Goal: Task Accomplishment & Management: Manage account settings

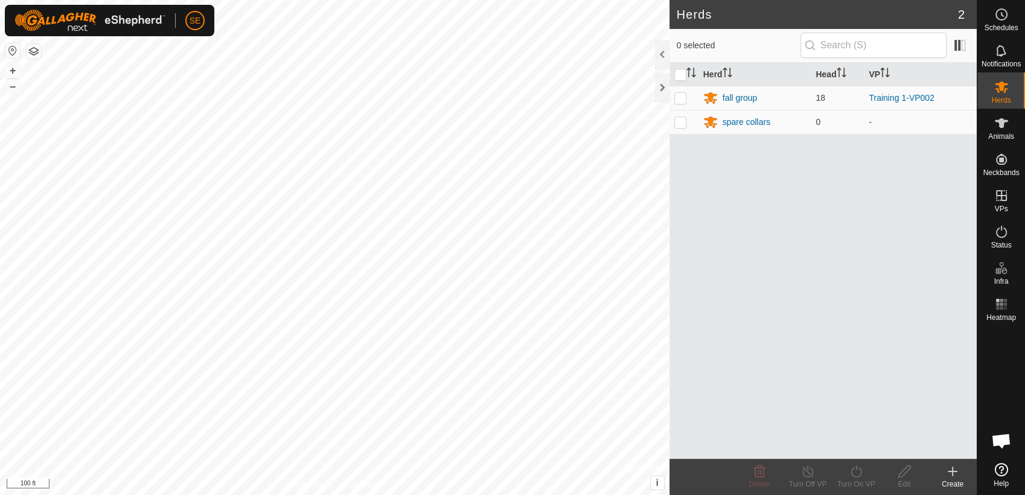
scroll to position [963, 0]
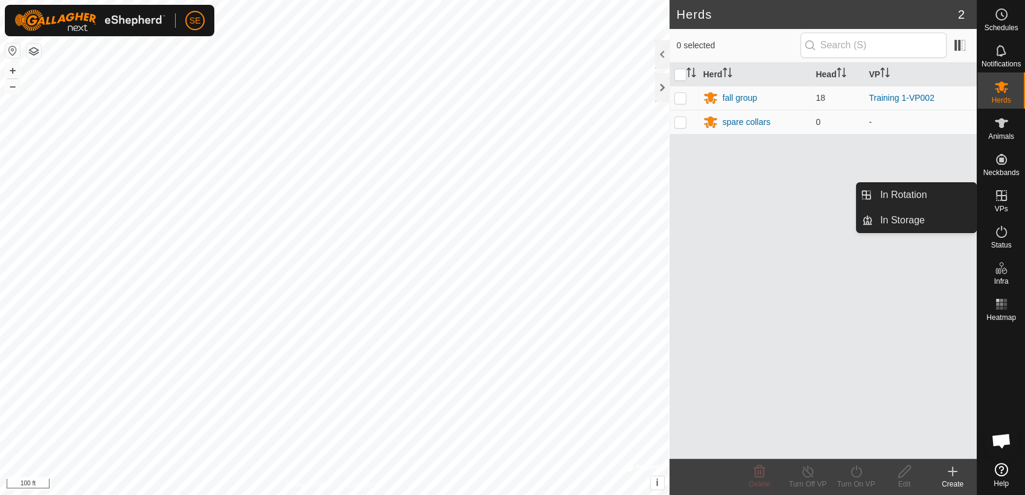
click at [1001, 196] on icon at bounding box center [1001, 195] width 11 height 11
click at [922, 200] on link "In Rotation" at bounding box center [924, 195] width 103 height 24
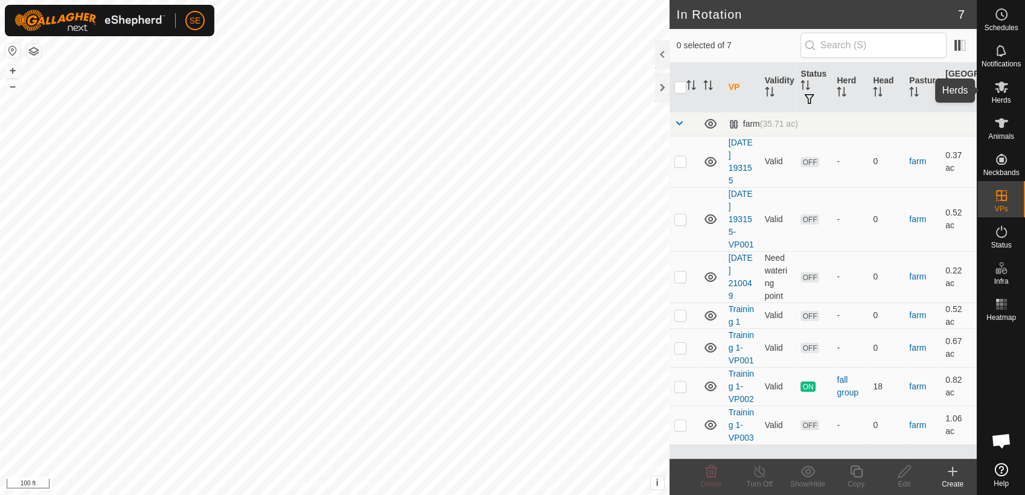
click at [1002, 97] on span "Herds" at bounding box center [1001, 100] width 19 height 7
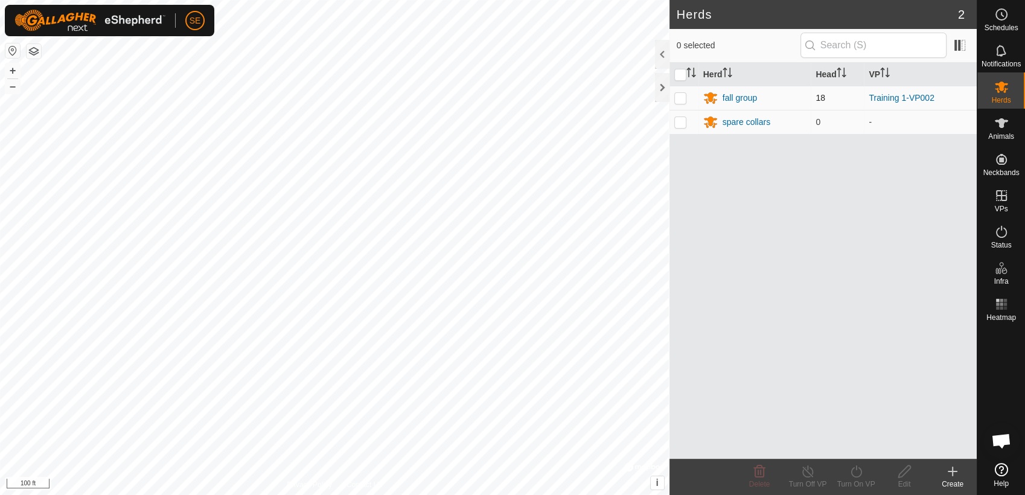
click at [677, 99] on p-checkbox at bounding box center [681, 98] width 12 height 10
checkbox input "true"
click at [803, 468] on line at bounding box center [808, 472] width 10 height 10
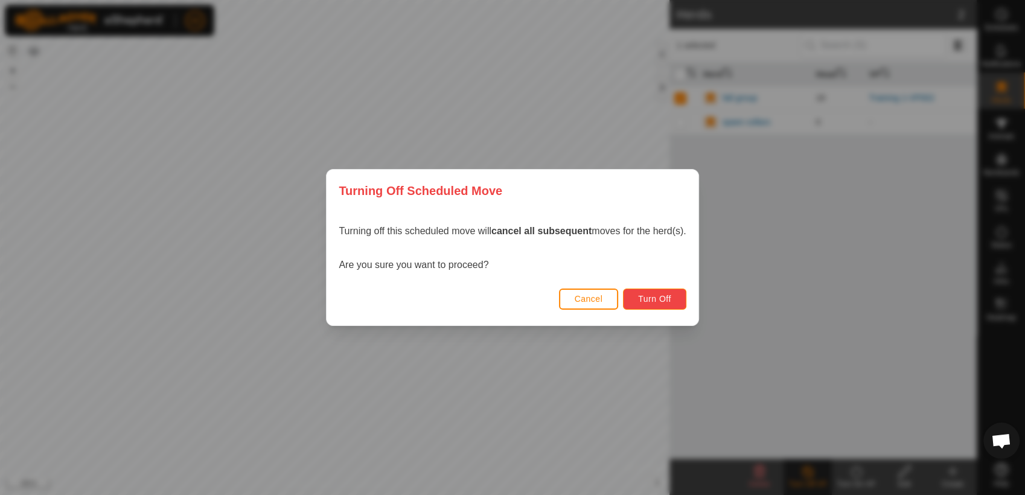
click at [650, 295] on span "Turn Off" at bounding box center [654, 299] width 33 height 10
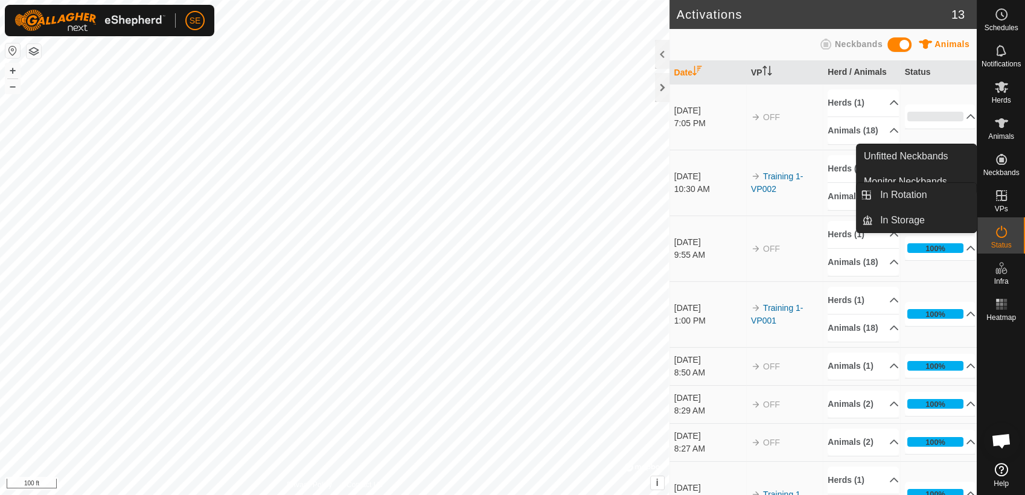
click at [1003, 191] on icon at bounding box center [1002, 195] width 14 height 14
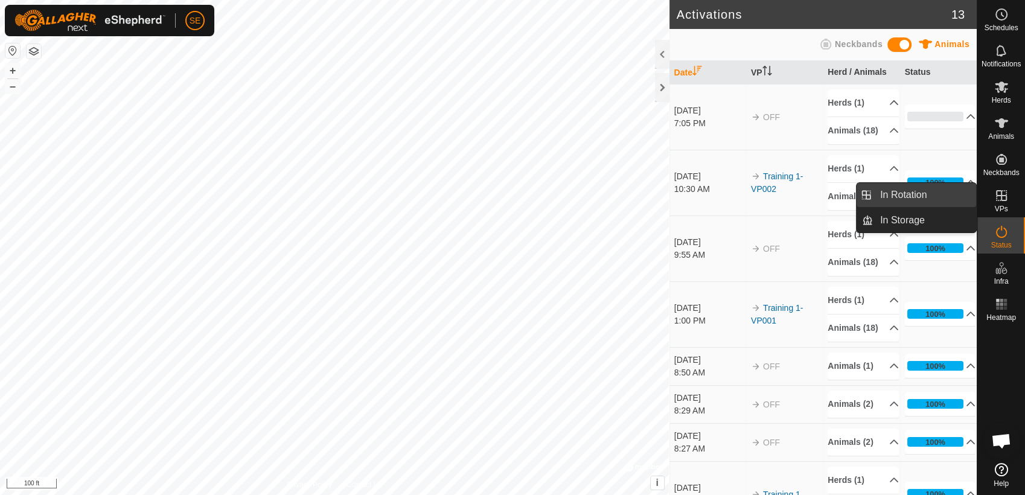
click at [932, 190] on link "In Rotation" at bounding box center [924, 195] width 103 height 24
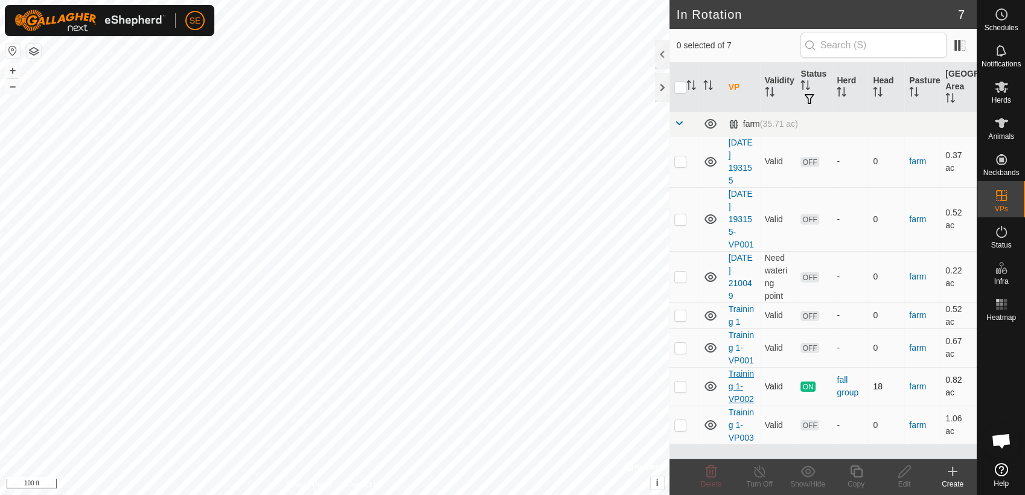
click at [734, 380] on link "Training 1-VP002" at bounding box center [741, 386] width 25 height 35
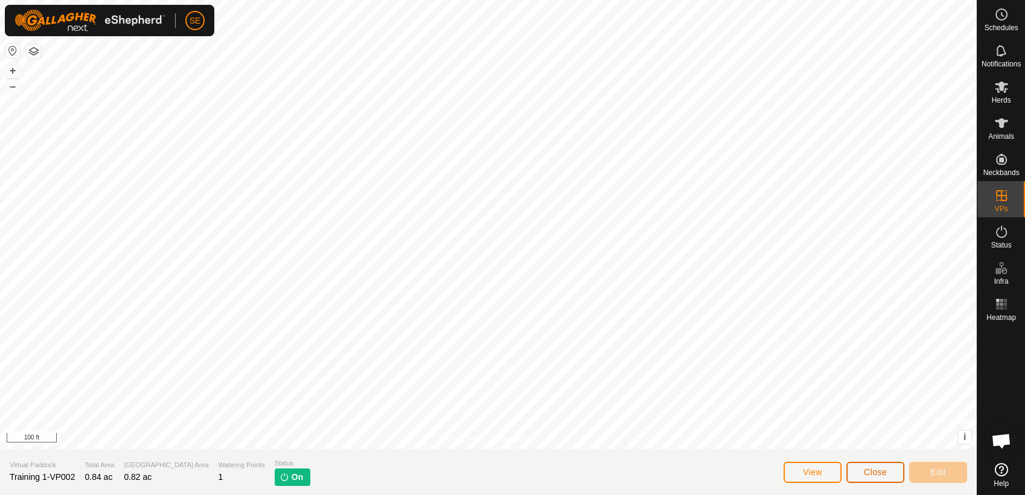
click at [876, 473] on span "Close" at bounding box center [875, 472] width 23 height 10
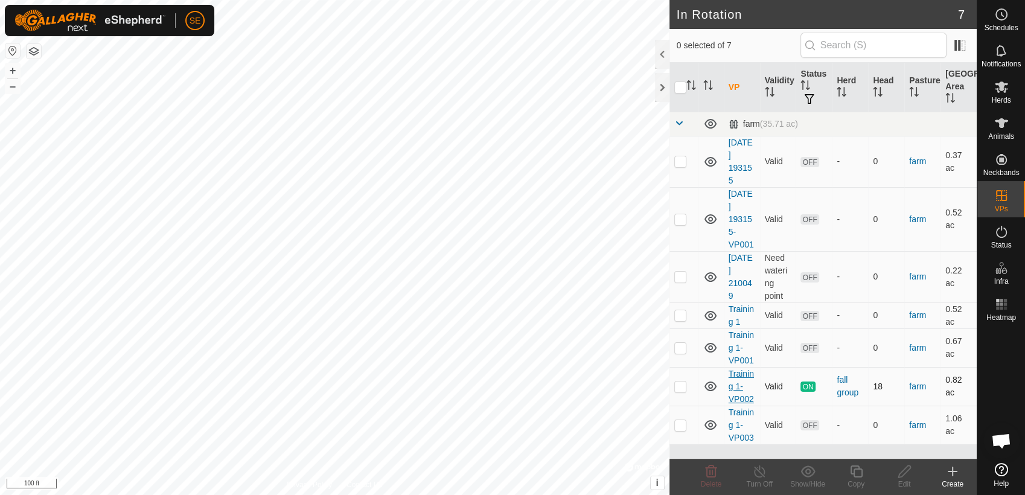
click at [744, 371] on link "Training 1-VP002" at bounding box center [741, 386] width 25 height 35
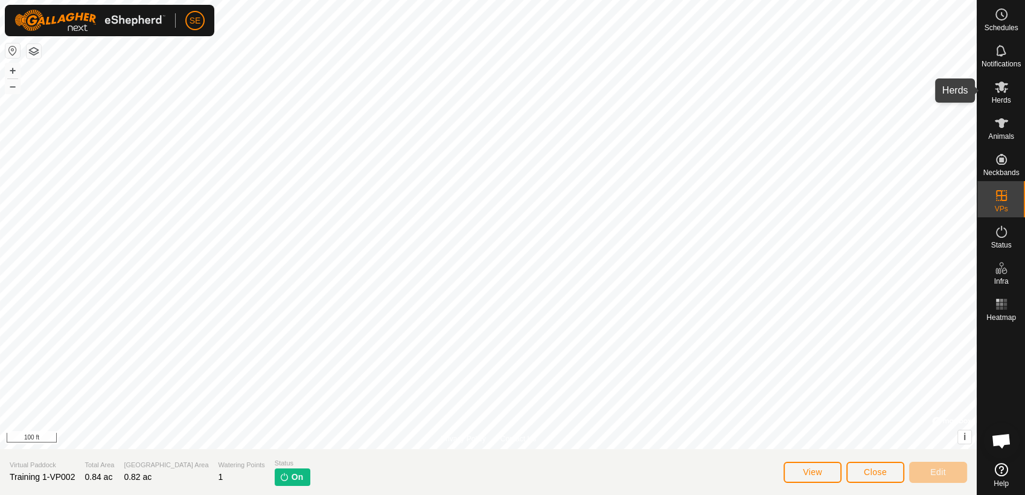
click at [1004, 97] on span "Herds" at bounding box center [1001, 100] width 19 height 7
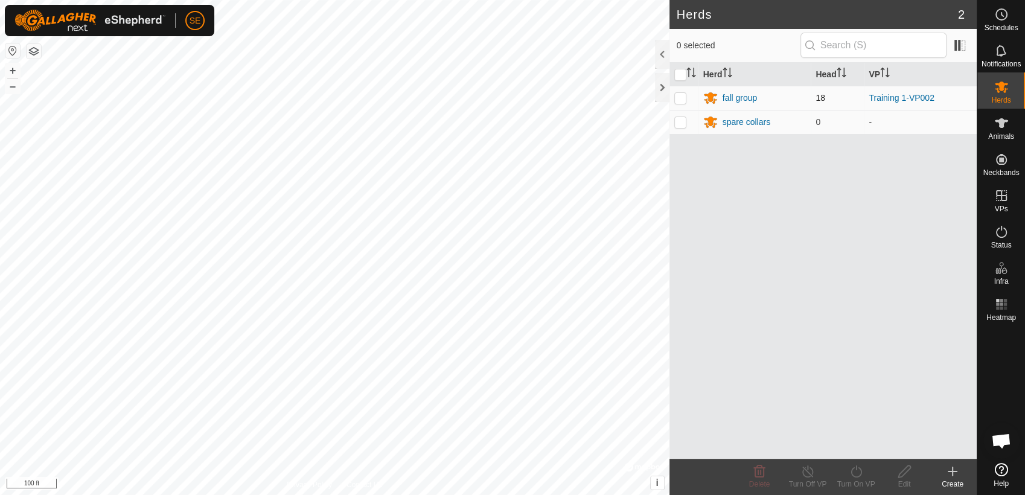
click at [678, 95] on p-checkbox at bounding box center [681, 98] width 12 height 10
checkbox input "true"
click at [682, 73] on input "checkbox" at bounding box center [681, 75] width 12 height 12
checkbox input "true"
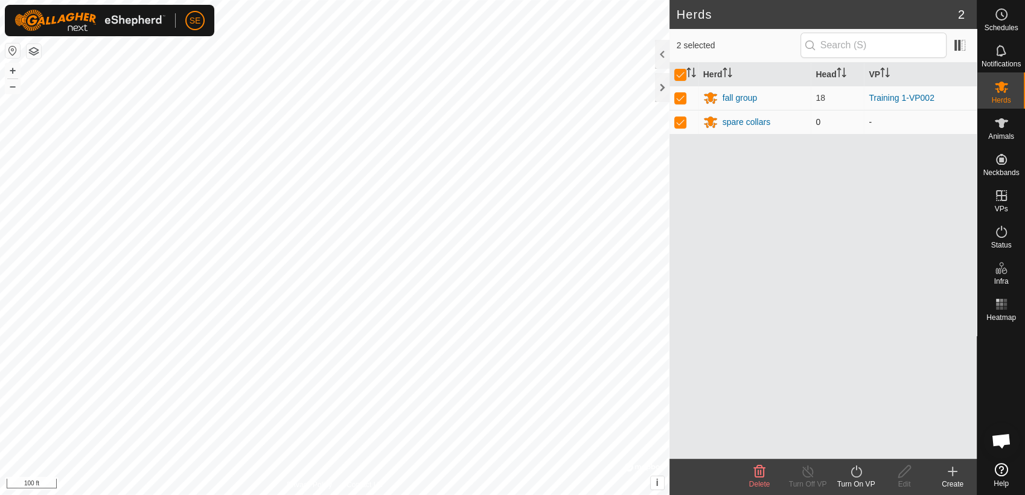
click at [684, 121] on p-checkbox at bounding box center [681, 122] width 12 height 10
checkbox input "false"
click at [889, 95] on link "Training 1-VP002" at bounding box center [901, 98] width 65 height 10
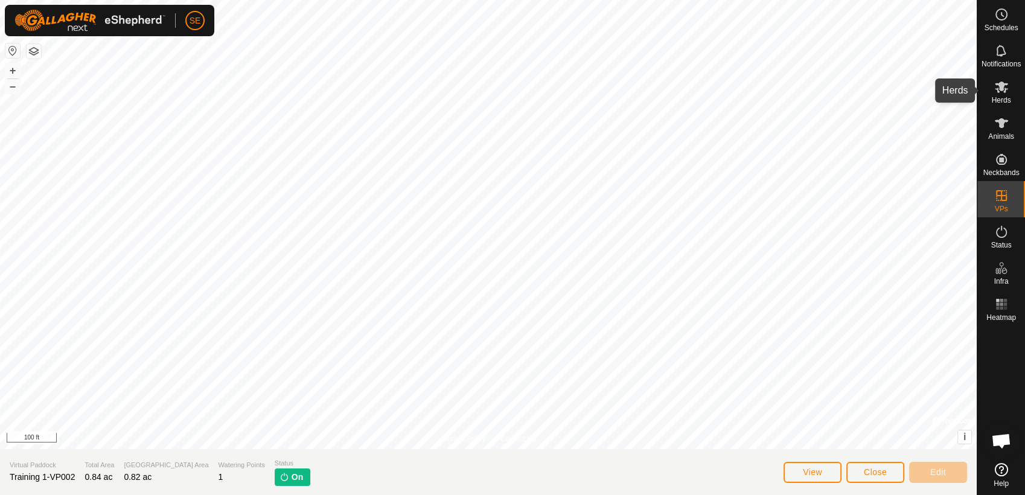
click at [998, 88] on icon at bounding box center [1002, 87] width 14 height 14
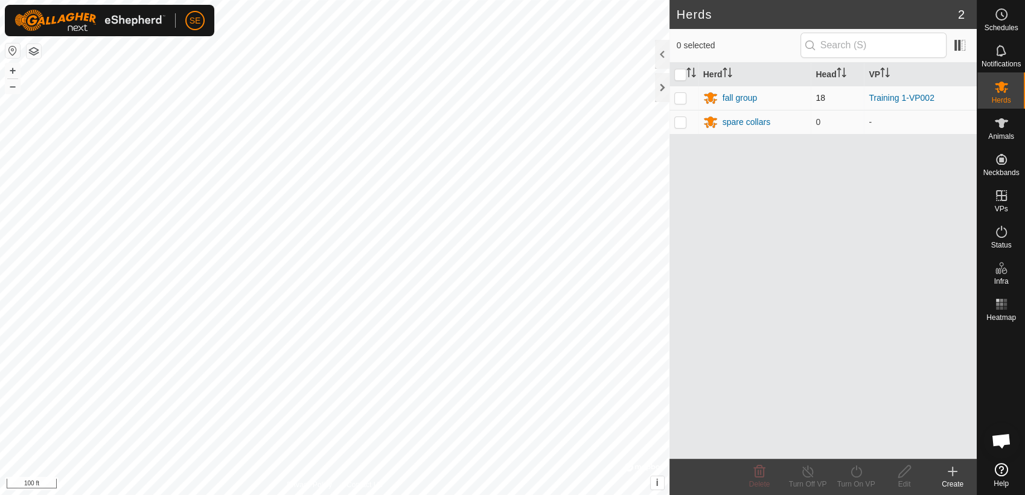
click at [683, 97] on p-checkbox at bounding box center [681, 98] width 12 height 10
checkbox input "true"
click at [903, 473] on icon at bounding box center [904, 471] width 15 height 14
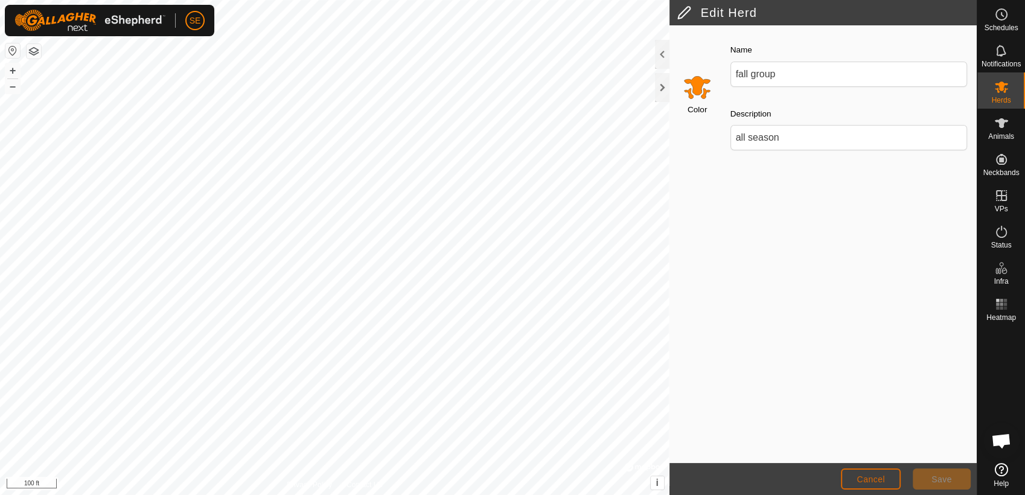
click at [875, 479] on span "Cancel" at bounding box center [871, 480] width 28 height 10
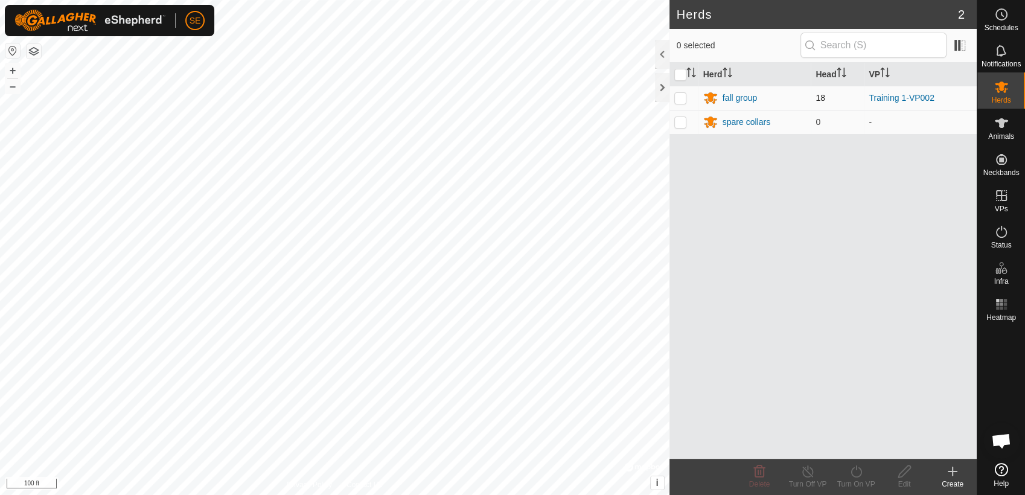
click at [678, 97] on p-checkbox at bounding box center [681, 98] width 12 height 10
checkbox input "true"
click at [855, 478] on icon at bounding box center [856, 471] width 15 height 14
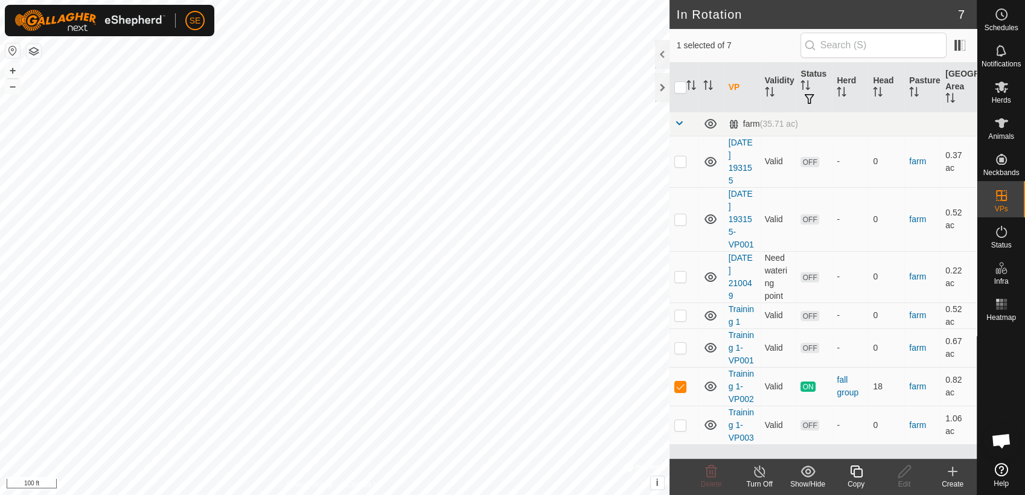
click at [762, 472] on icon at bounding box center [759, 471] width 15 height 14
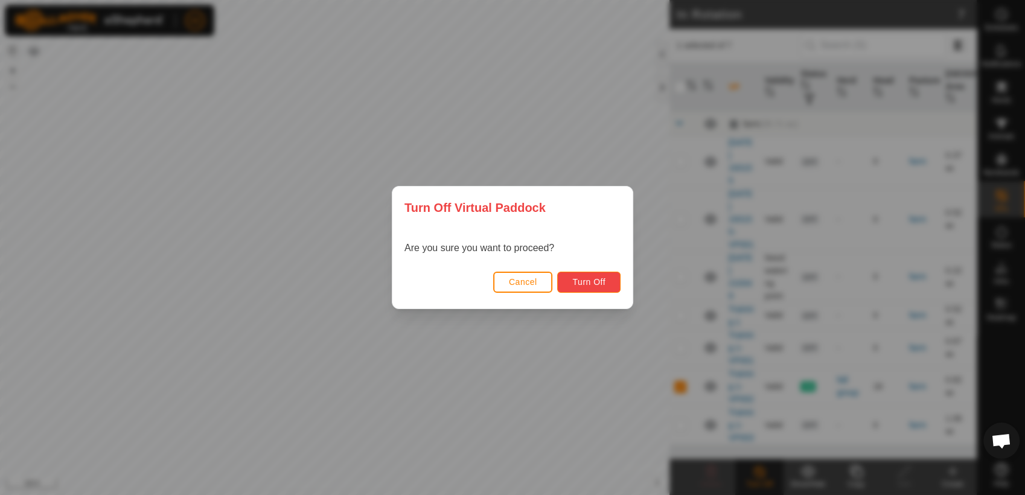
click at [591, 282] on span "Turn Off" at bounding box center [588, 282] width 33 height 10
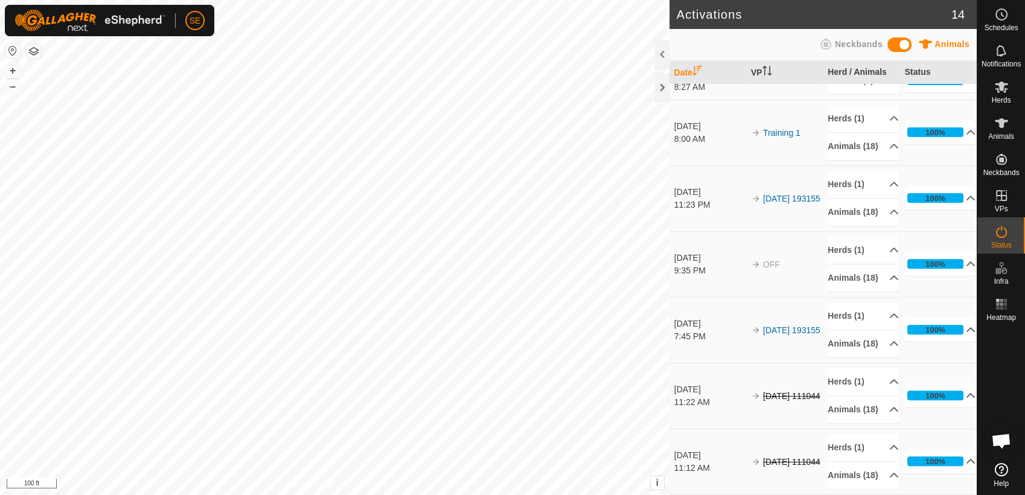
scroll to position [240, 0]
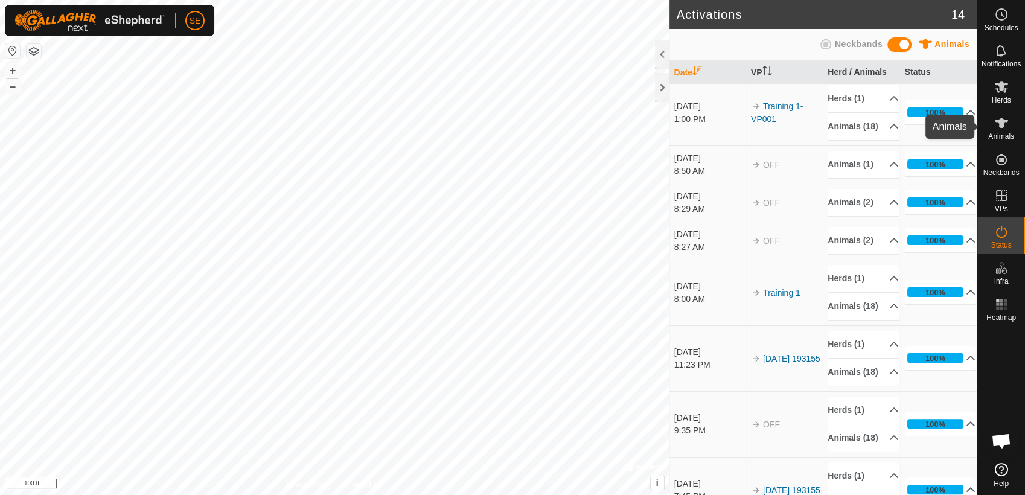
click at [998, 128] on icon at bounding box center [1002, 123] width 14 height 14
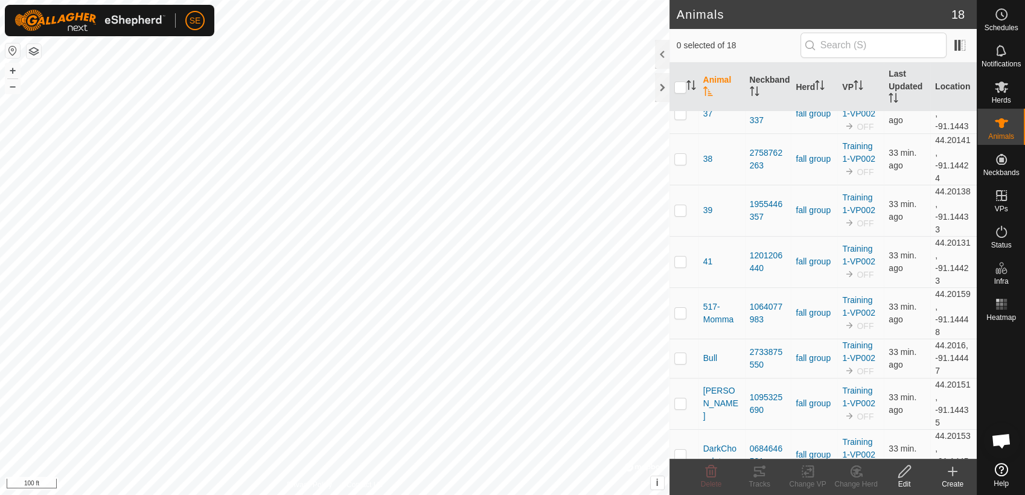
scroll to position [165, 0]
